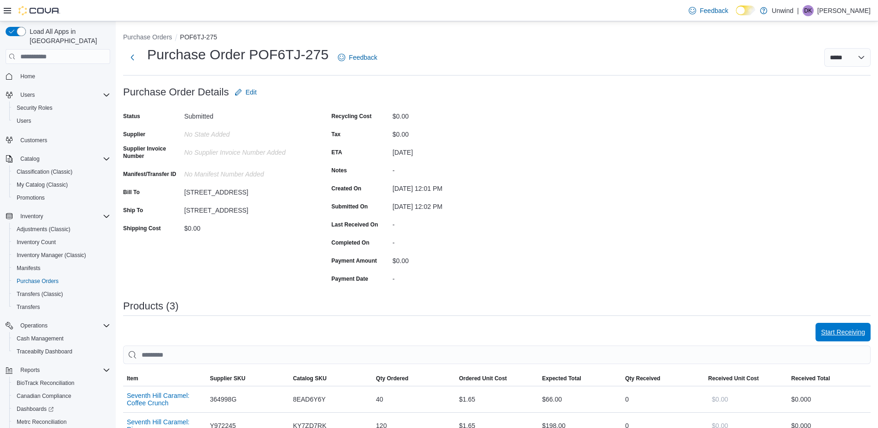
click at [847, 330] on span "Start Receiving" at bounding box center [843, 331] width 44 height 9
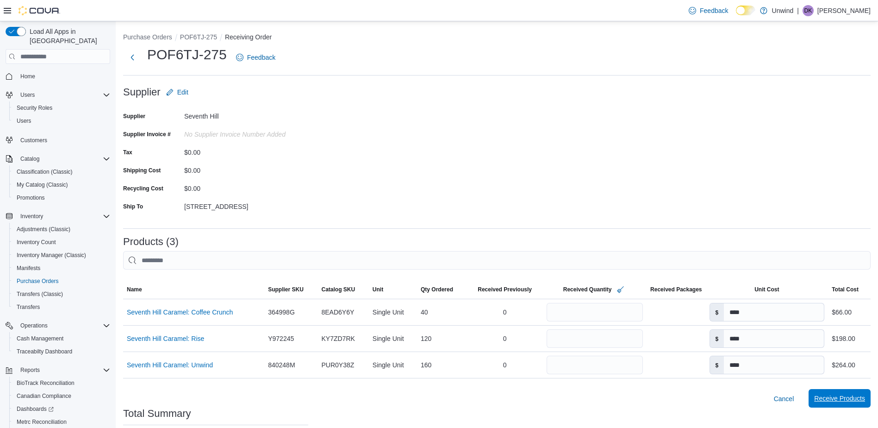
click at [859, 398] on span "Receive Products" at bounding box center [839, 397] width 51 height 9
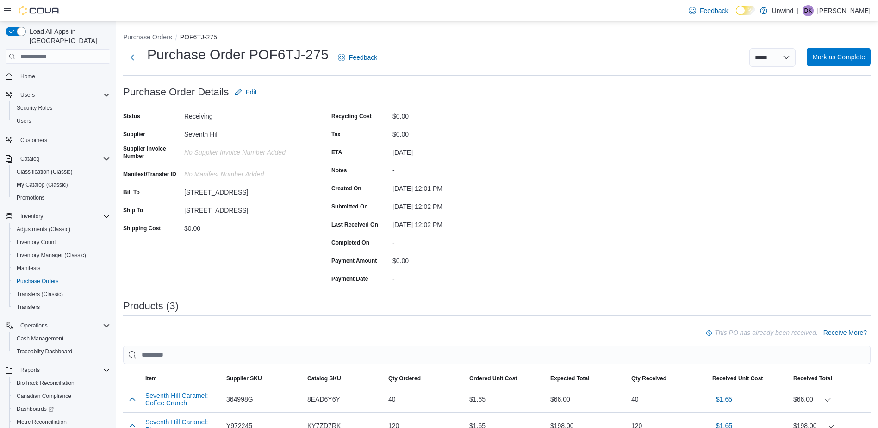
click at [839, 60] on span "Mark as Complete" at bounding box center [838, 56] width 53 height 9
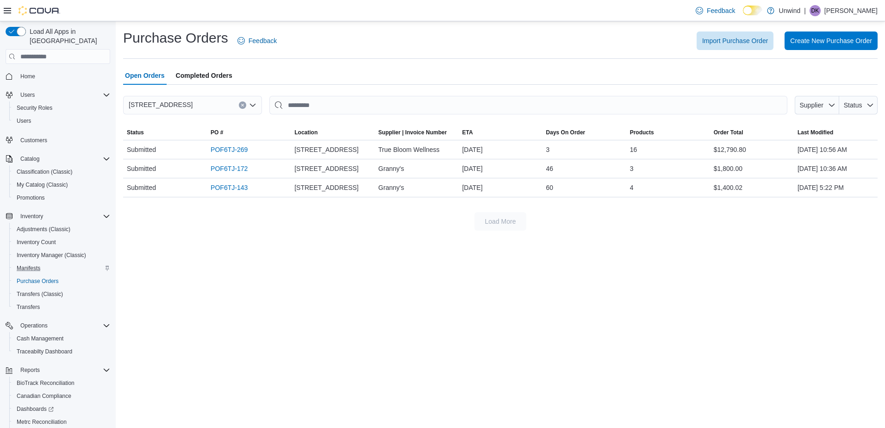
scroll to position [50, 0]
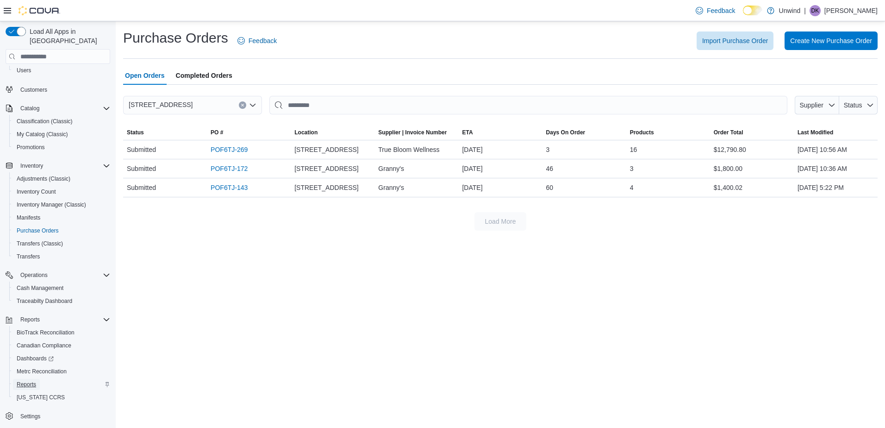
click at [25, 380] on span "Reports" at bounding box center [26, 383] width 19 height 7
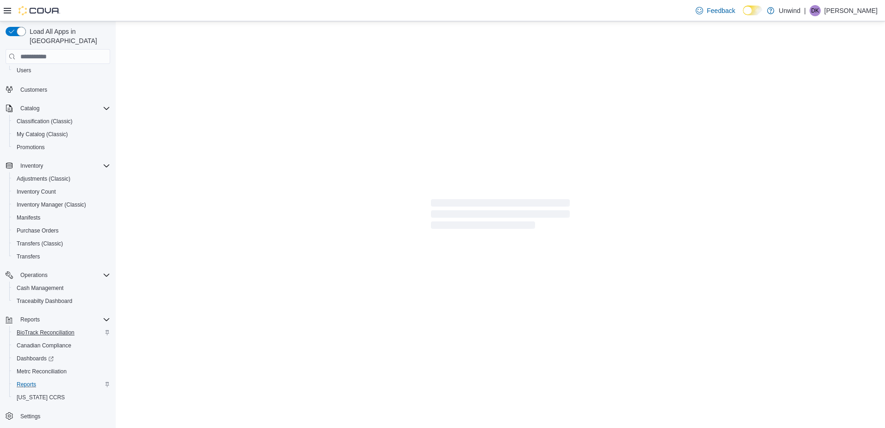
scroll to position [23, 0]
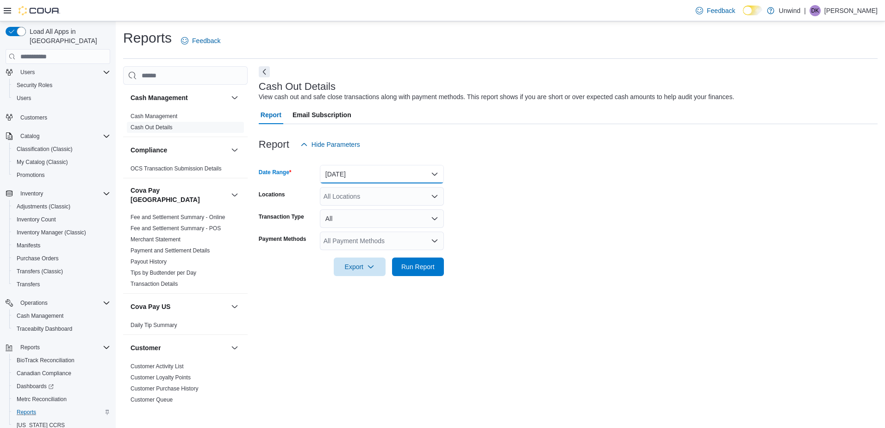
click at [335, 177] on button "[DATE]" at bounding box center [382, 174] width 124 height 19
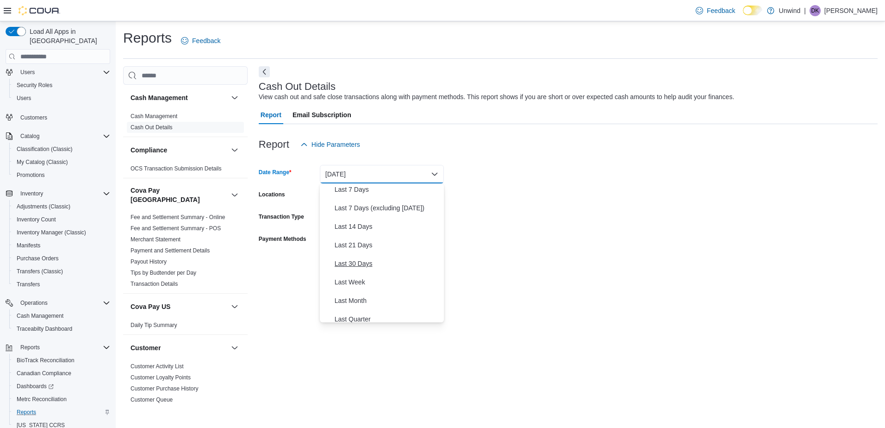
scroll to position [46, 0]
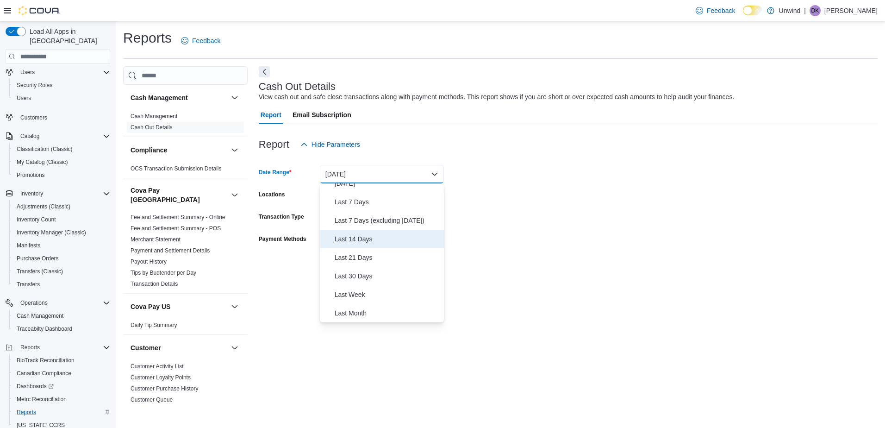
click at [358, 237] on span "Last 14 Days" at bounding box center [388, 238] width 106 height 11
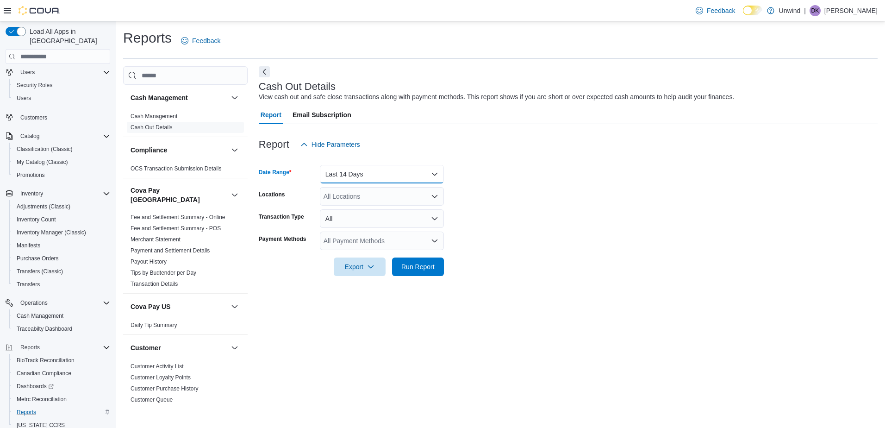
click at [354, 174] on button "Last 14 Days" at bounding box center [382, 174] width 124 height 19
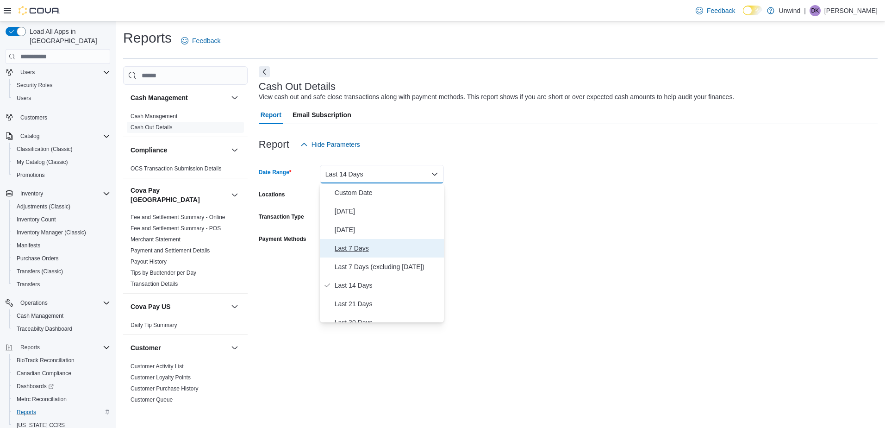
click at [359, 248] on span "Last 7 Days" at bounding box center [388, 248] width 106 height 11
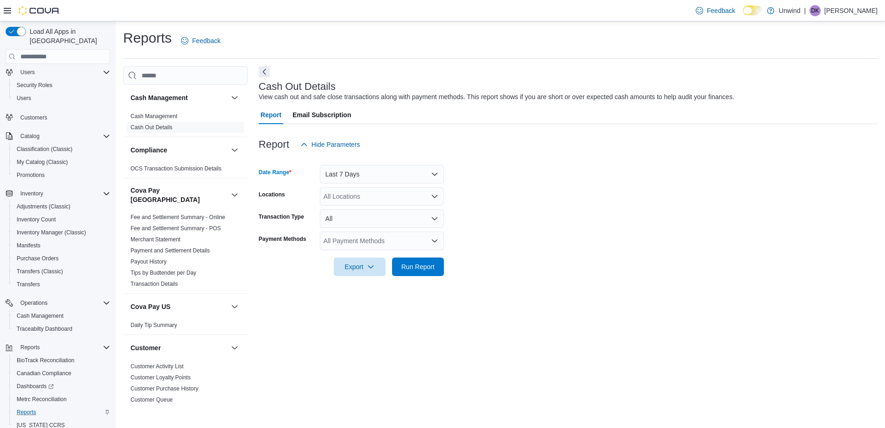
click at [376, 198] on div "All Locations" at bounding box center [382, 196] width 124 height 19
click at [365, 228] on span "[STREET_ADDRESS]" at bounding box center [372, 225] width 64 height 9
click at [385, 211] on div "Unwind" at bounding box center [381, 211] width 113 height 9
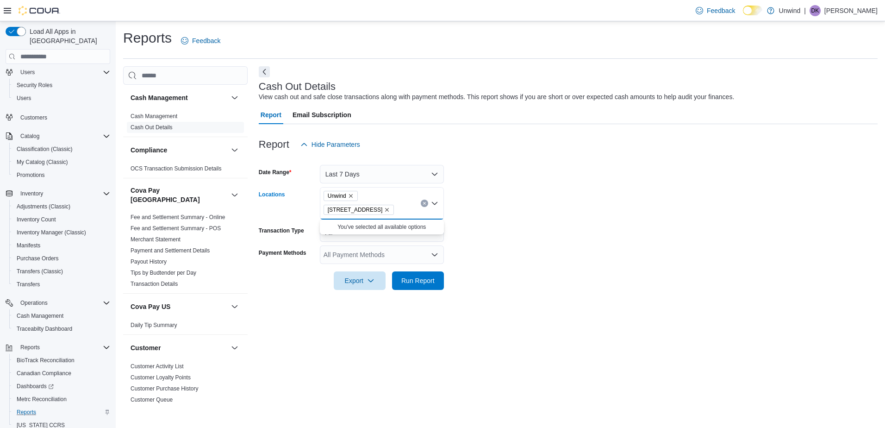
click at [473, 248] on form "Date Range Last 7 Days Locations Unwind [STREET_ADDRESS] Combo box. Selected. U…" at bounding box center [568, 222] width 619 height 136
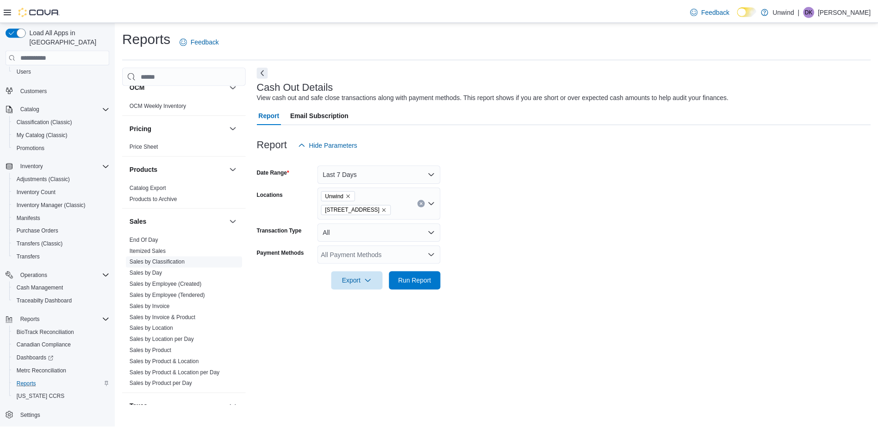
scroll to position [694, 0]
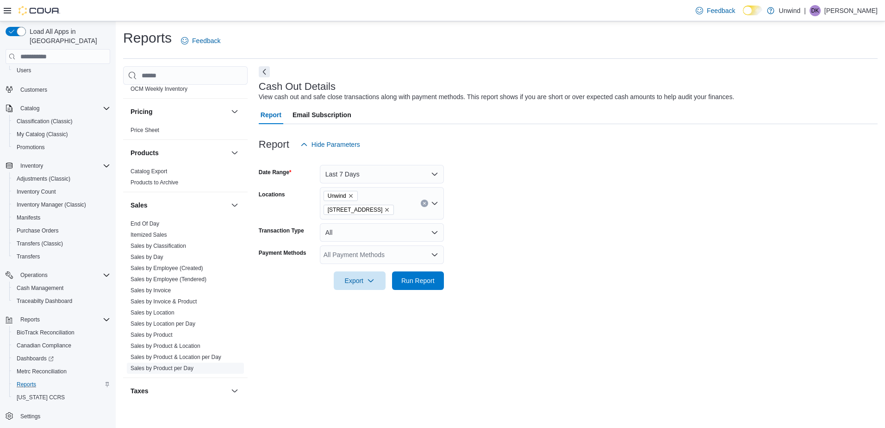
click at [174, 365] on link "Sales by Product per Day" at bounding box center [162, 368] width 63 height 6
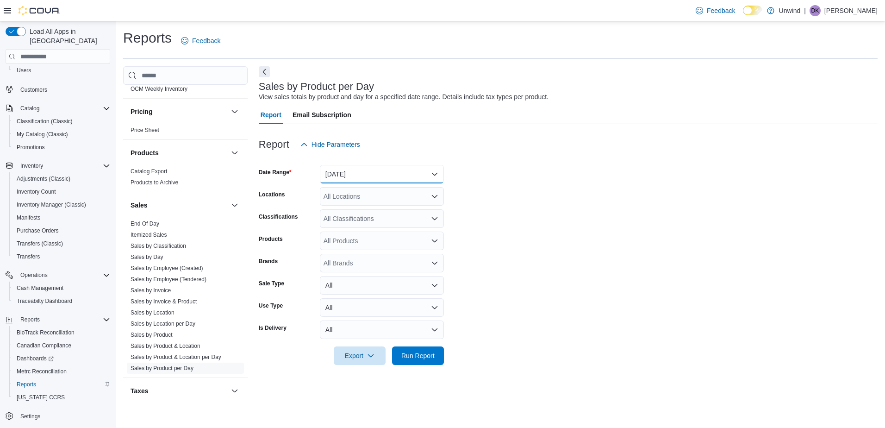
click at [363, 178] on button "[DATE]" at bounding box center [382, 174] width 124 height 19
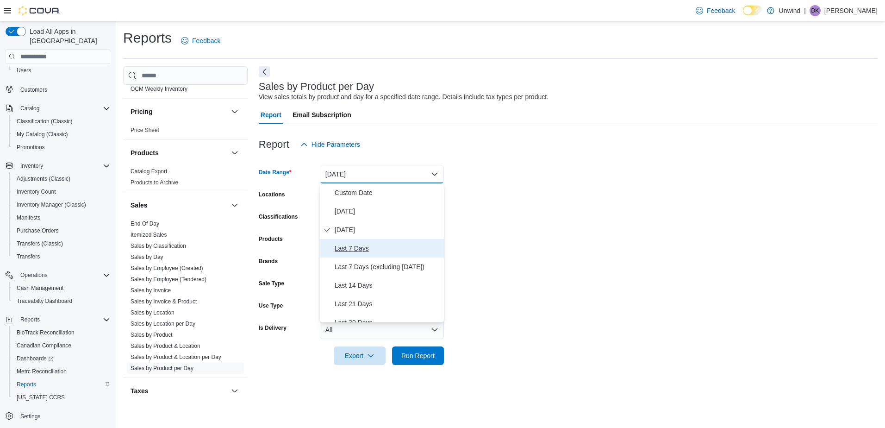
click at [362, 247] on span "Last 7 Days" at bounding box center [388, 248] width 106 height 11
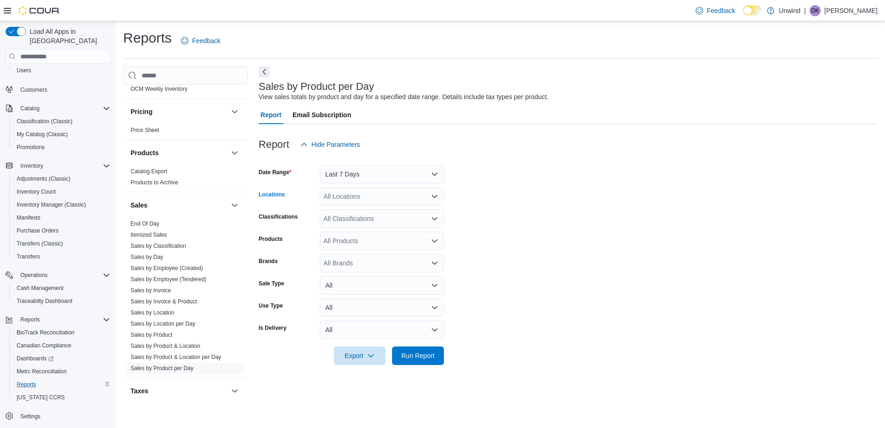
click at [356, 200] on div "All Locations" at bounding box center [382, 196] width 124 height 19
click at [371, 227] on span "[STREET_ADDRESS]" at bounding box center [372, 225] width 64 height 9
click at [366, 209] on div "Unwind" at bounding box center [381, 211] width 113 height 9
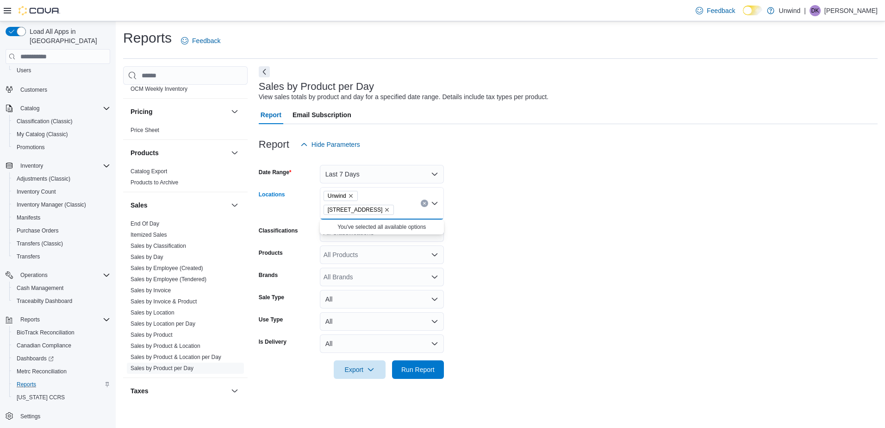
click at [488, 231] on form "Date Range Last 7 Days Locations Unwind [STREET_ADDRESS] Combo box. Selected. U…" at bounding box center [568, 266] width 619 height 225
click at [386, 256] on div "All Products" at bounding box center [382, 254] width 124 height 19
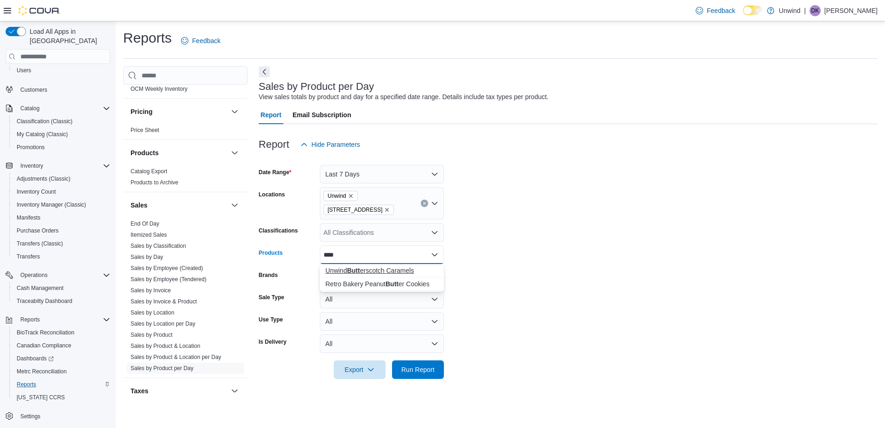
type input "****"
click at [387, 272] on div "Unwind Butt erscotch Caramels" at bounding box center [381, 270] width 113 height 9
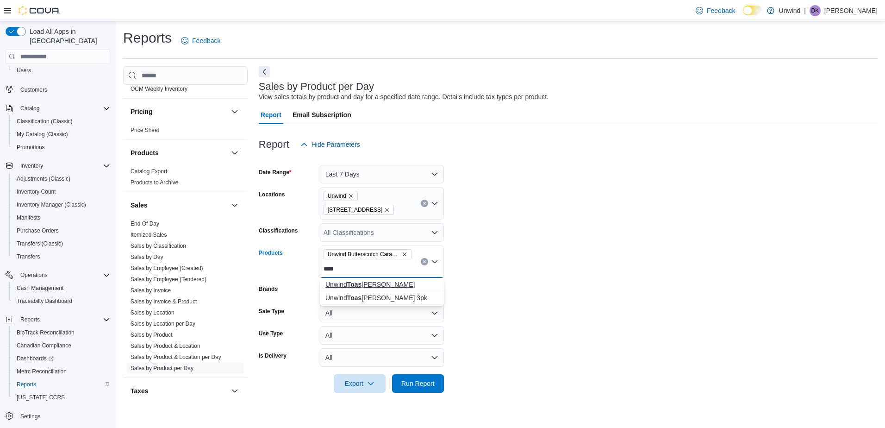
type input "****"
click at [395, 289] on button "Unwind Toas [PERSON_NAME]" at bounding box center [382, 284] width 124 height 13
click at [415, 386] on span "Run Report" at bounding box center [417, 382] width 33 height 9
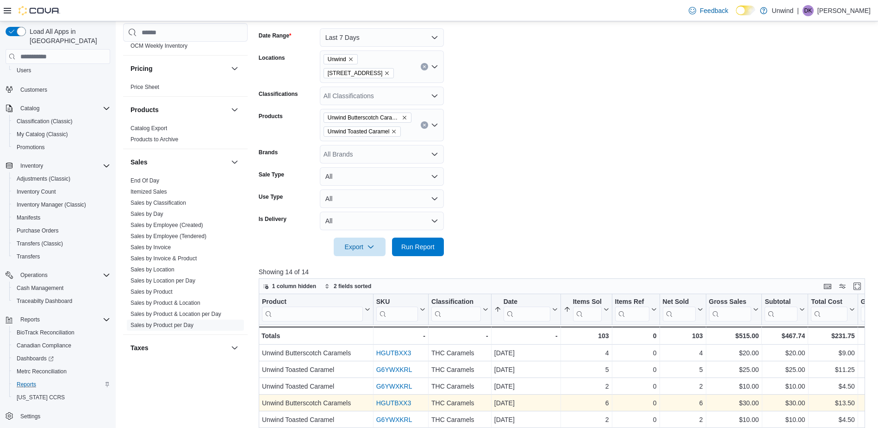
scroll to position [278, 0]
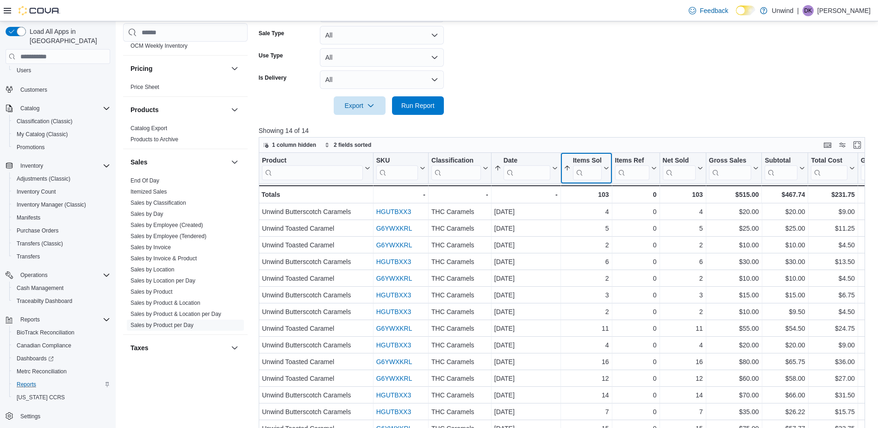
click at [604, 164] on button "Items Sold" at bounding box center [586, 168] width 45 height 24
click at [597, 216] on span "Sort High-Low" at bounding box center [592, 214] width 35 height 7
click at [569, 173] on button "Items Sold" at bounding box center [586, 168] width 45 height 24
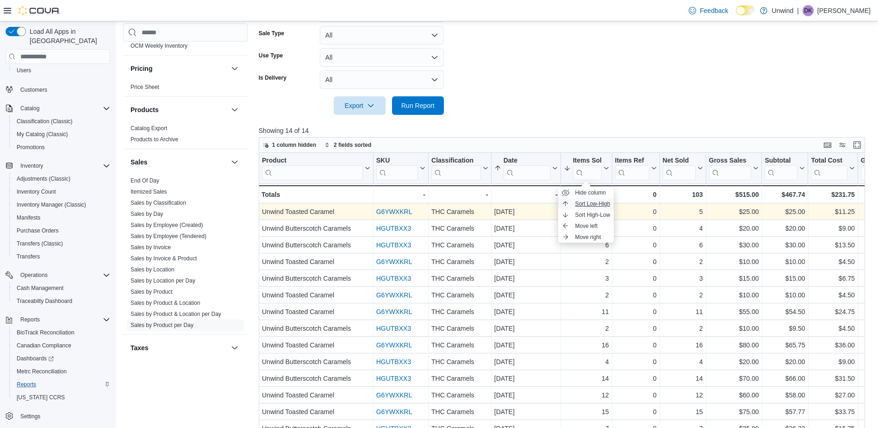
click at [593, 205] on span "Sort Low-High" at bounding box center [592, 203] width 35 height 7
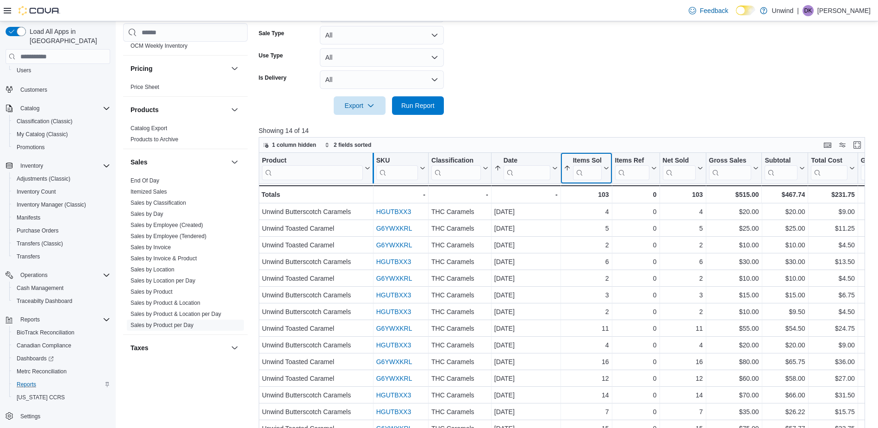
click at [370, 167] on div at bounding box center [372, 168] width 7 height 31
click at [368, 166] on icon at bounding box center [365, 168] width 7 height 6
click at [324, 204] on span "Sort A-Z" at bounding box center [316, 203] width 19 height 7
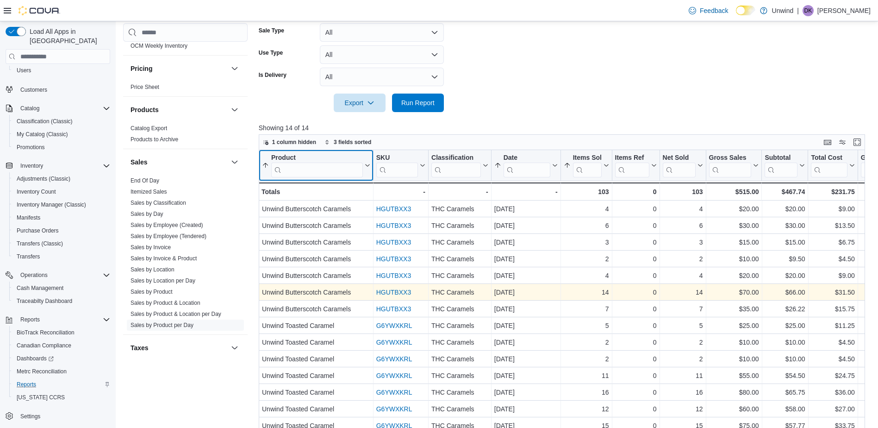
scroll to position [336, 0]
